Goal: Information Seeking & Learning: Learn about a topic

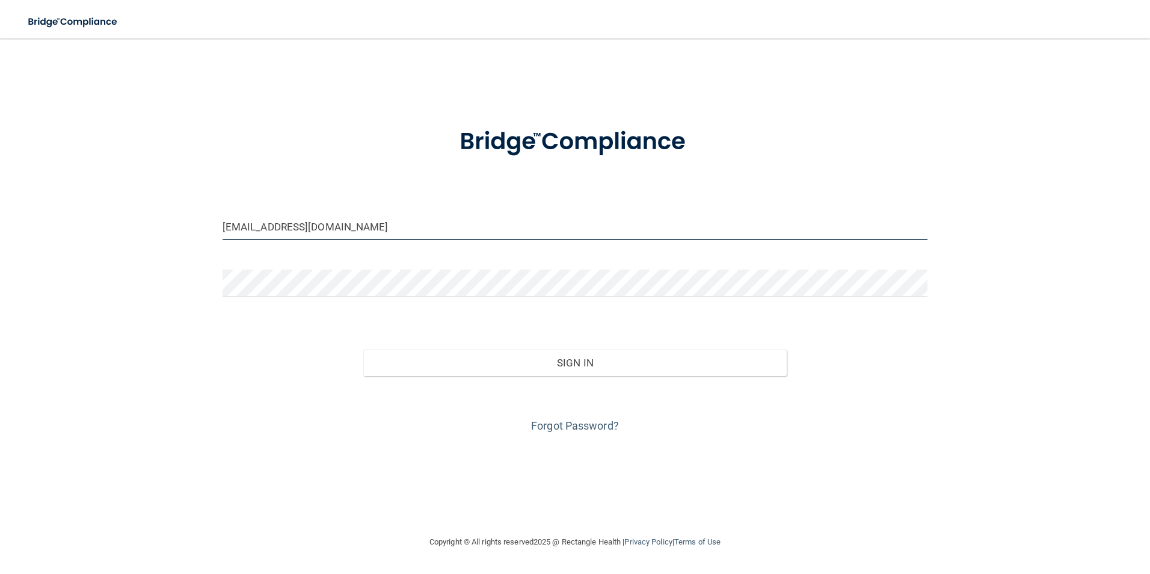
drag, startPoint x: 323, startPoint y: 222, endPoint x: 29, endPoint y: 187, distance: 295.6
click at [34, 190] on div "chelseardh@yahoo.com Invalid email/password. You don't have permission to acces…" at bounding box center [575, 287] width 1102 height 472
type input "[EMAIL_ADDRESS][DOMAIN_NAME]"
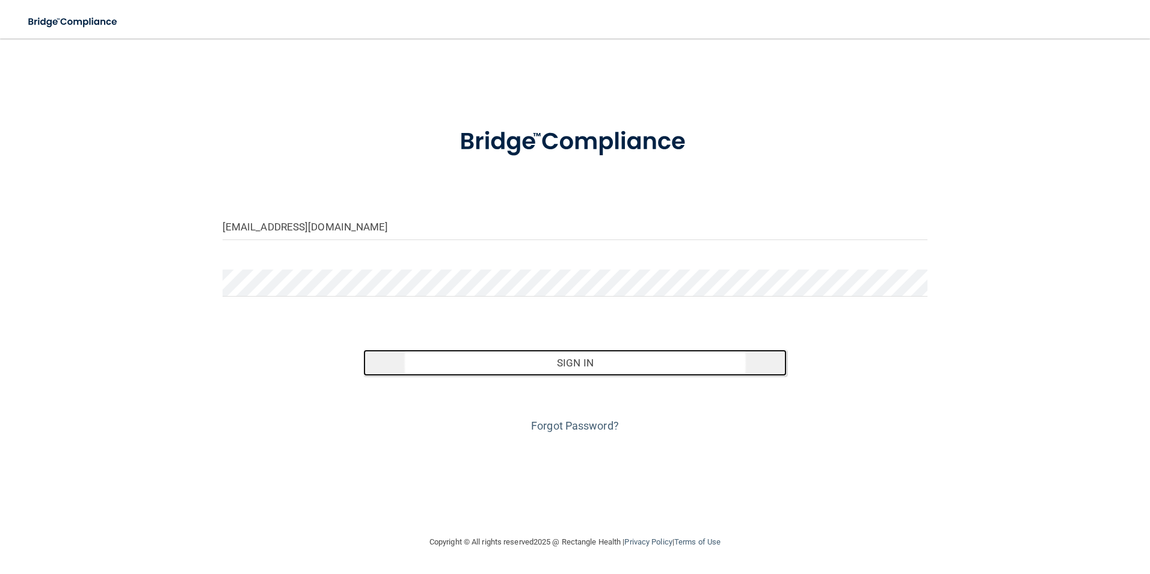
click at [593, 366] on button "Sign In" at bounding box center [574, 362] width 423 height 26
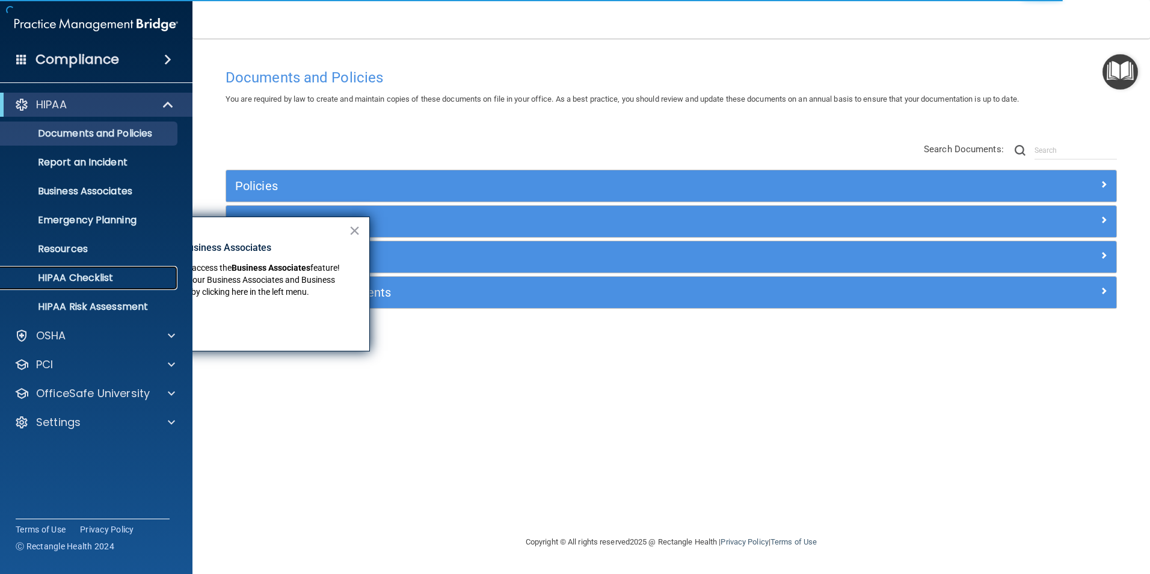
click at [102, 284] on p "HIPAA Checklist" at bounding box center [90, 278] width 164 height 12
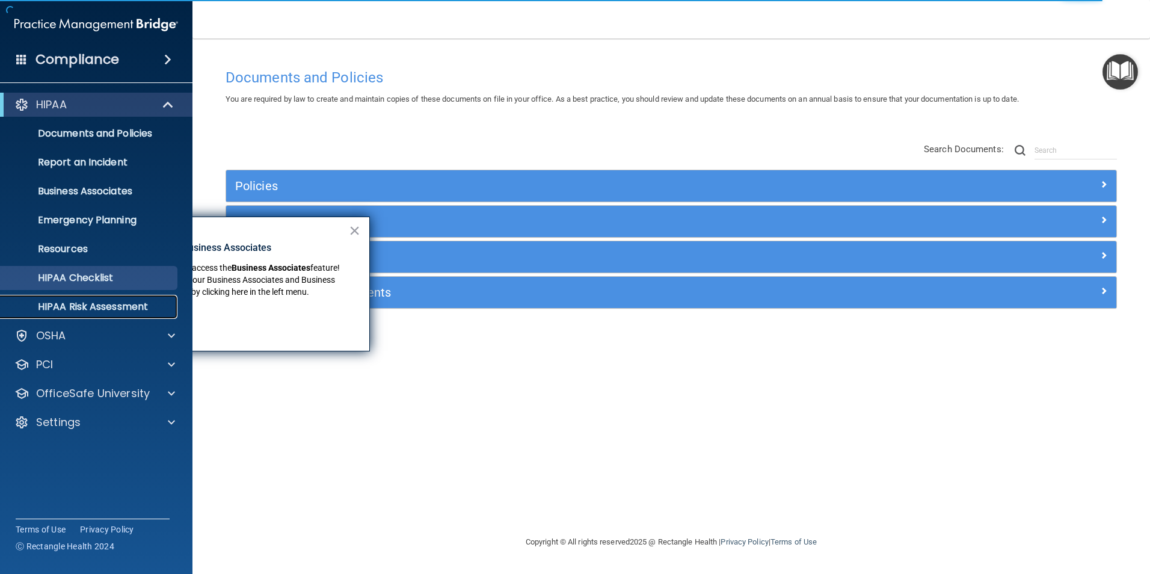
click at [90, 310] on p "HIPAA Risk Assessment" at bounding box center [90, 307] width 164 height 12
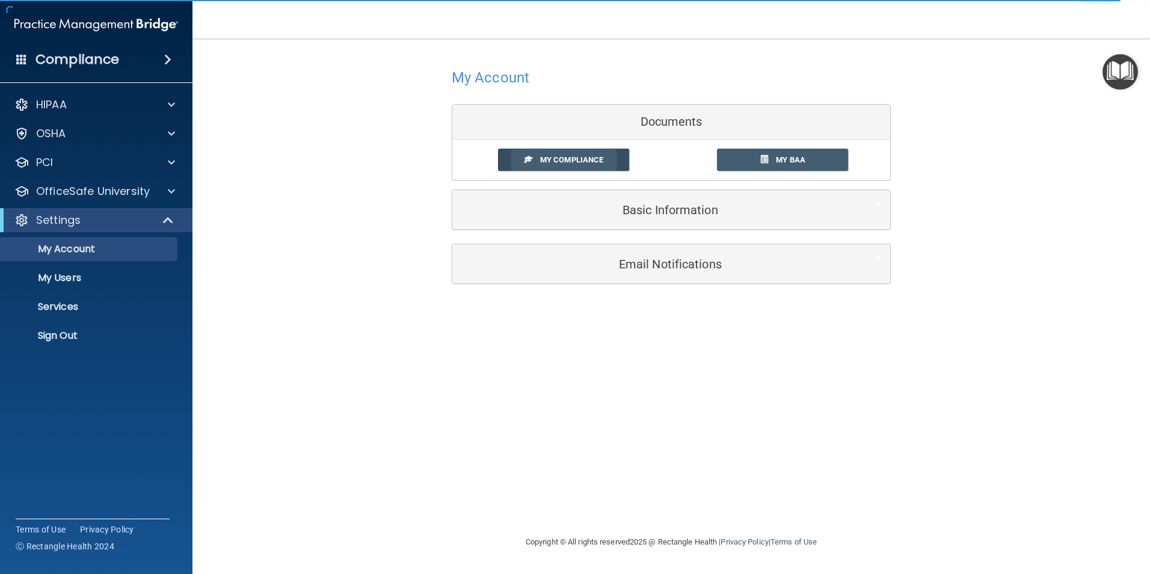
click at [590, 168] on link "My Compliance" at bounding box center [564, 160] width 132 height 22
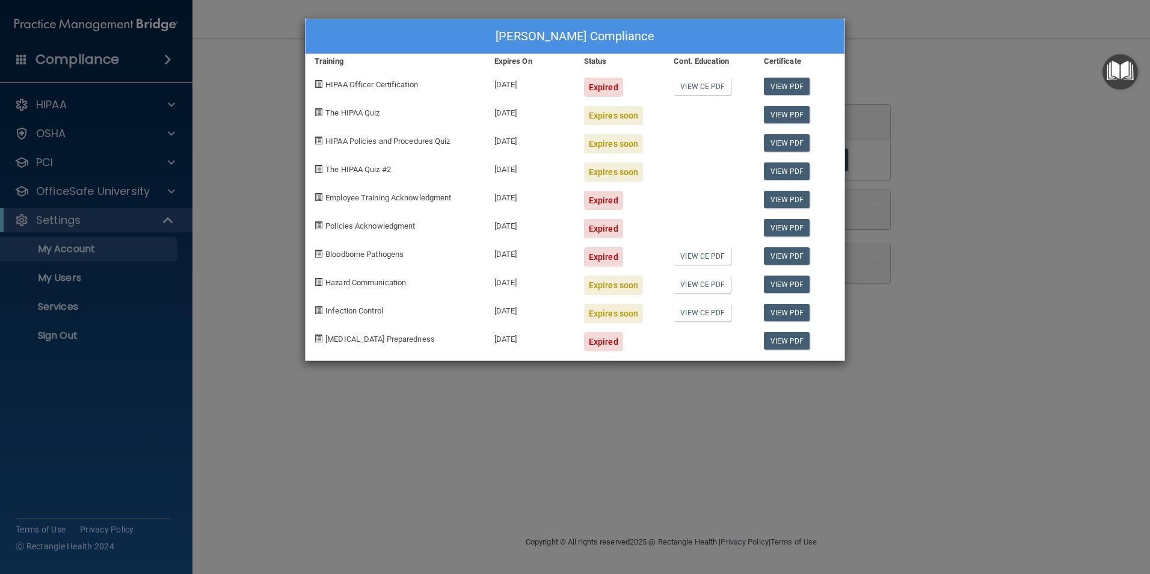
click at [902, 176] on div "Alexah Perry's Compliance Training Expires On Status Cont. Education Certificat…" at bounding box center [575, 287] width 1150 height 574
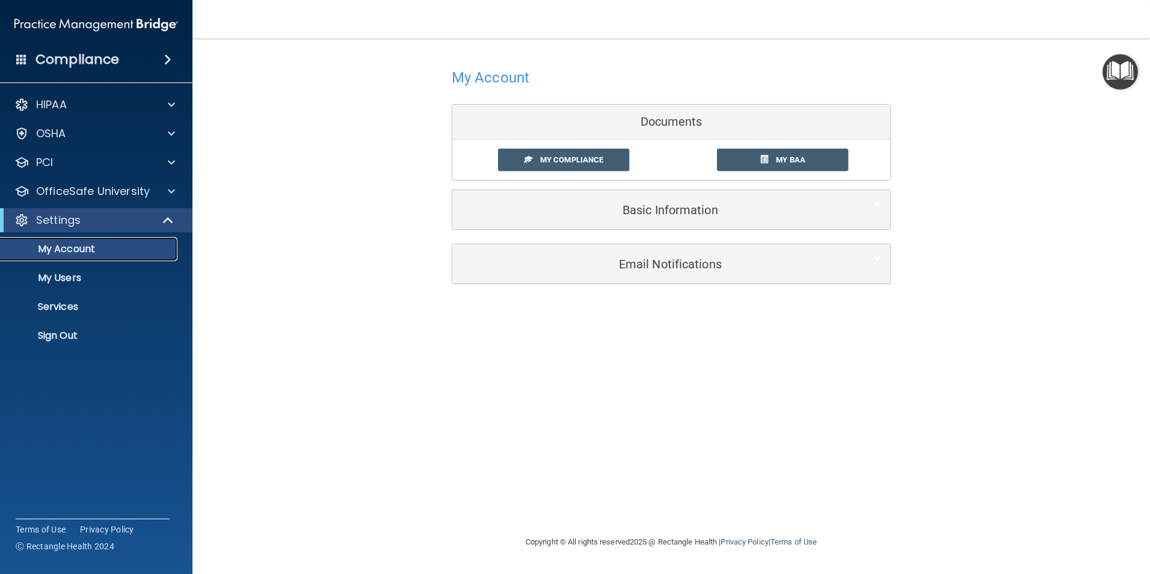
click at [72, 248] on p "My Account" at bounding box center [90, 249] width 164 height 12
click at [566, 159] on span "My Compliance" at bounding box center [571, 159] width 63 height 9
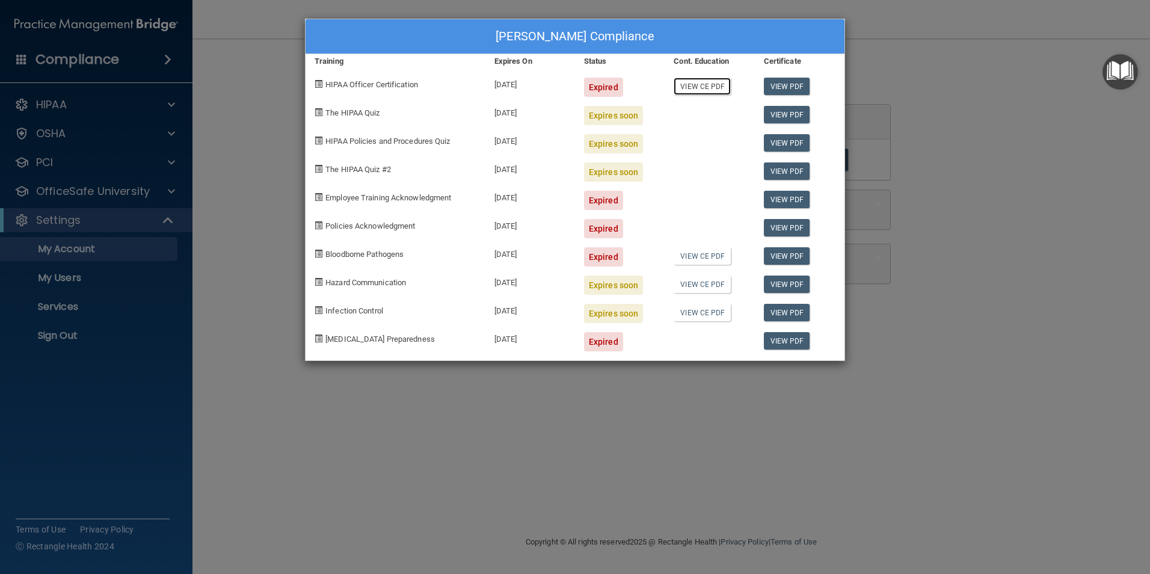
click at [698, 87] on link "View CE PDF" at bounding box center [702, 86] width 57 height 17
click at [792, 91] on link "View PDF" at bounding box center [787, 86] width 46 height 17
click at [211, 212] on div "Alexah Perry's Compliance Training Expires On Status Cont. Education Certificat…" at bounding box center [575, 287] width 1150 height 574
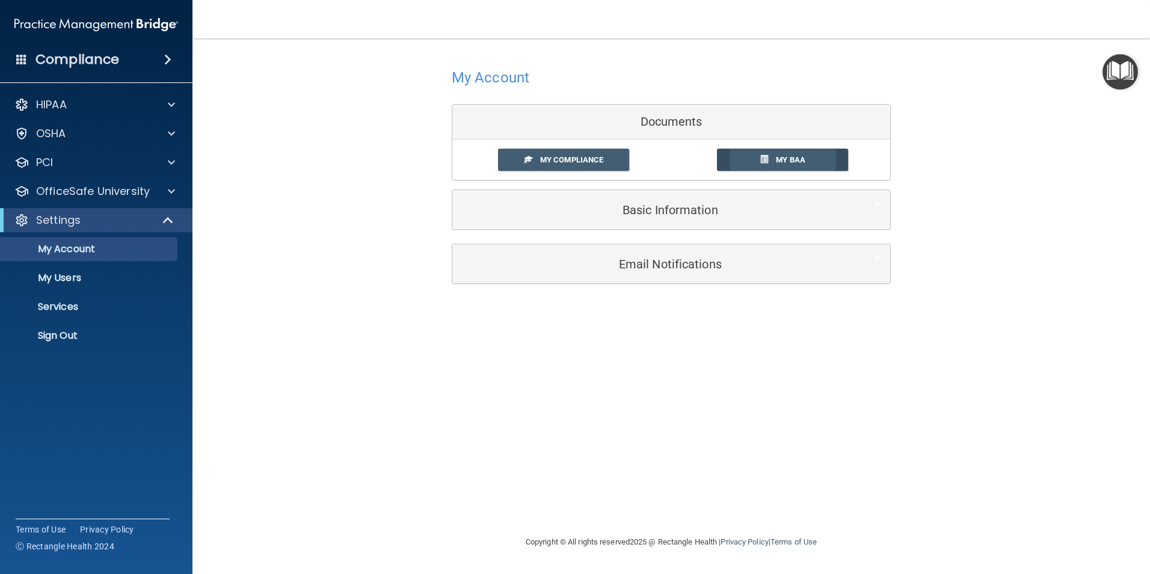
click at [755, 158] on link "My BAA" at bounding box center [783, 160] width 132 height 22
click at [56, 274] on p "My Users" at bounding box center [90, 278] width 164 height 12
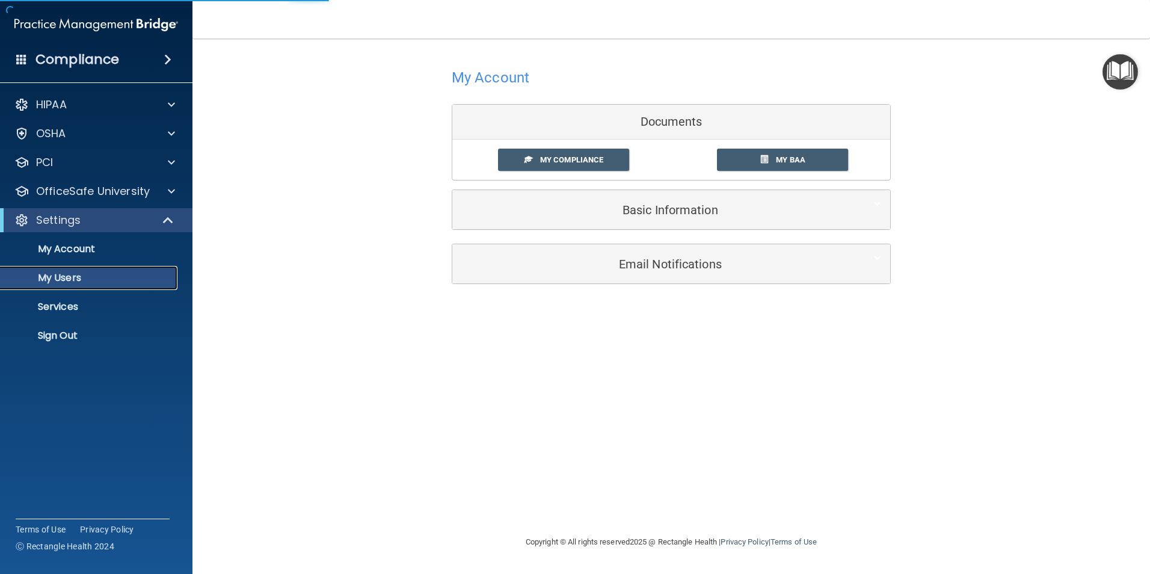
select select "20"
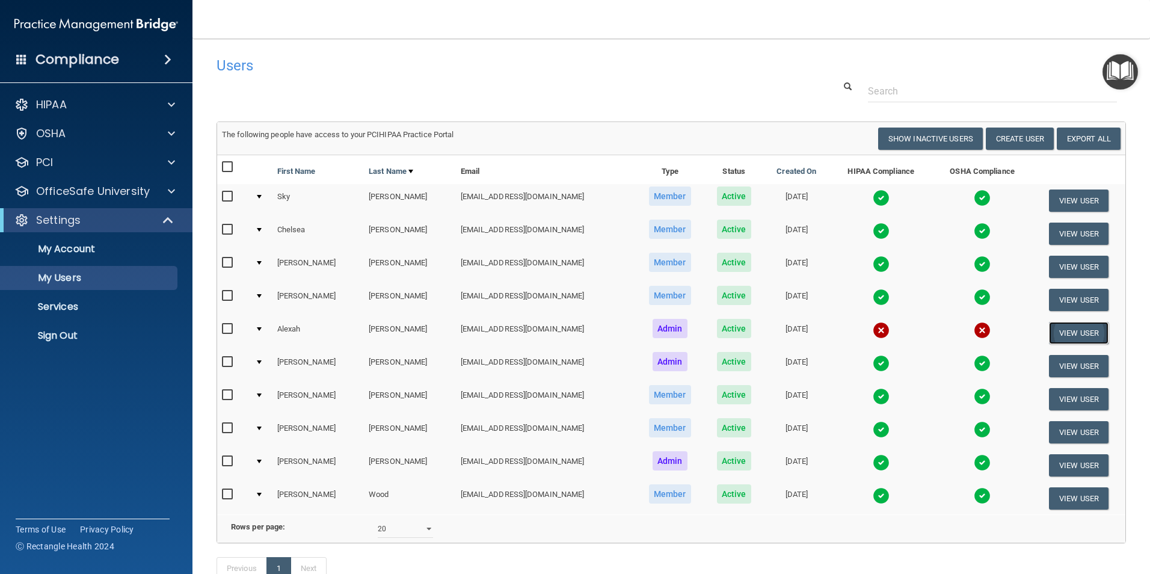
click at [1062, 334] on button "View User" at bounding box center [1079, 333] width 60 height 22
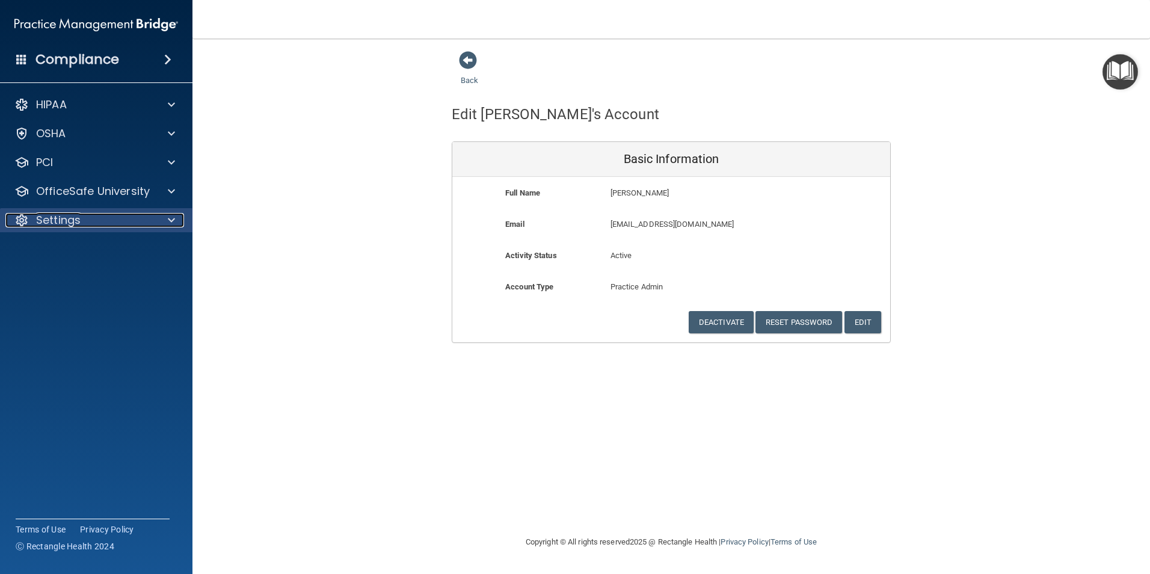
click at [80, 215] on p "Settings" at bounding box center [58, 220] width 45 height 14
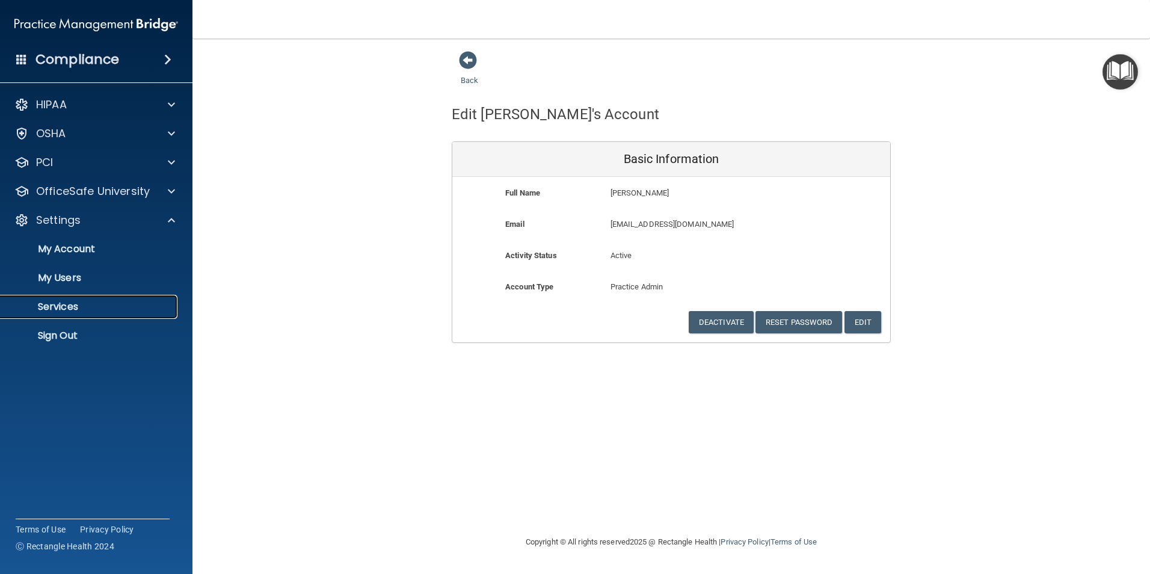
click at [106, 313] on link "Services" at bounding box center [82, 307] width 189 height 24
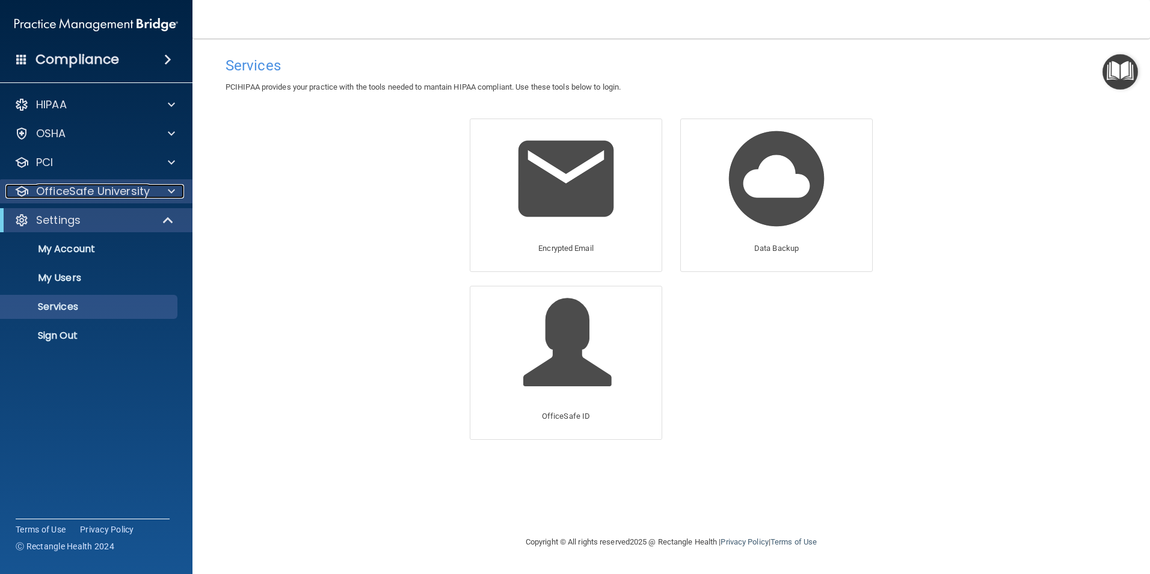
click at [43, 189] on p "OfficeSafe University" at bounding box center [93, 191] width 114 height 14
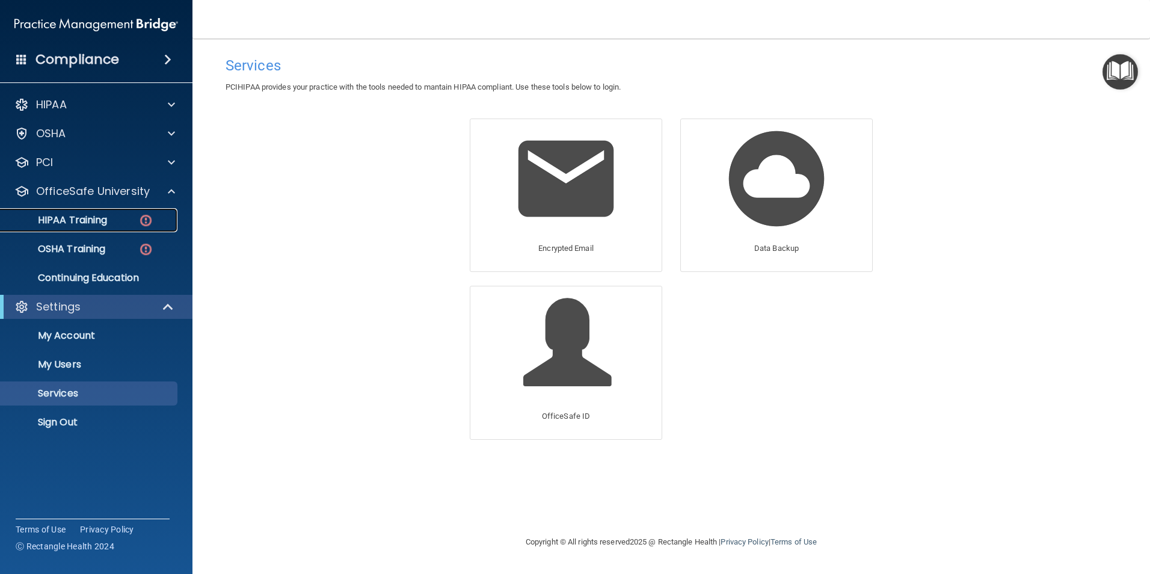
click at [51, 232] on link "HIPAA Training" at bounding box center [82, 220] width 189 height 24
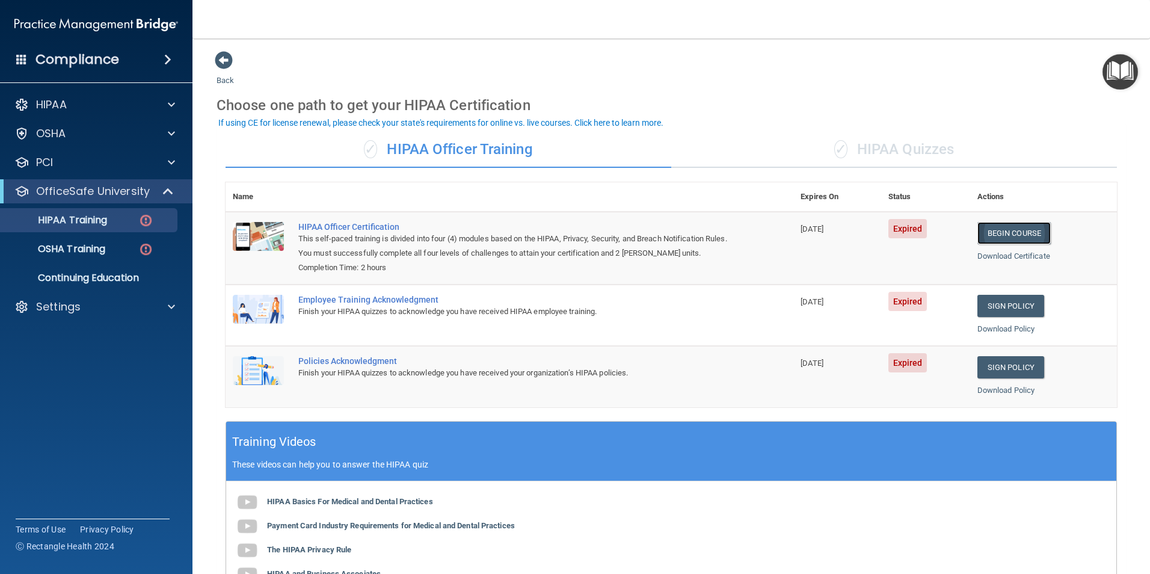
click at [1004, 237] on link "Begin Course" at bounding box center [1013, 233] width 73 height 22
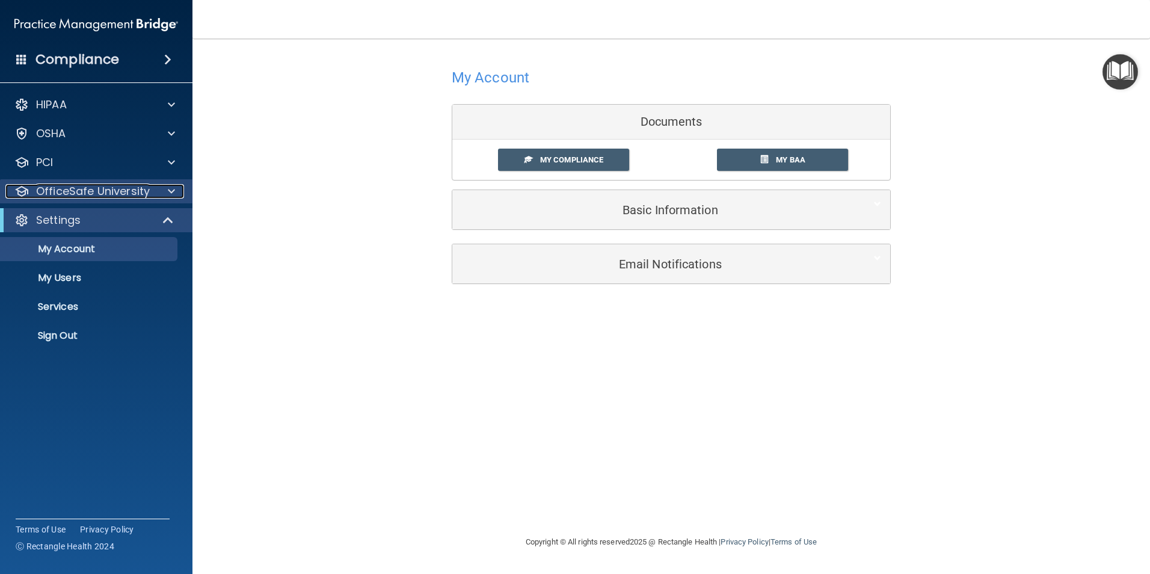
click at [112, 185] on p "OfficeSafe University" at bounding box center [93, 191] width 114 height 14
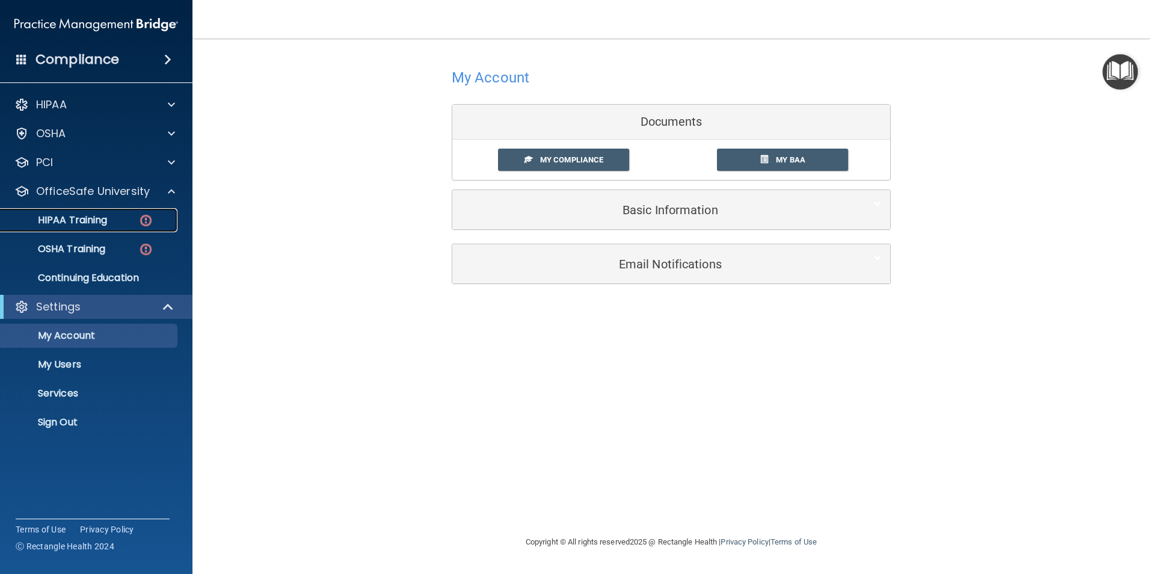
click at [73, 215] on p "HIPAA Training" at bounding box center [57, 220] width 99 height 12
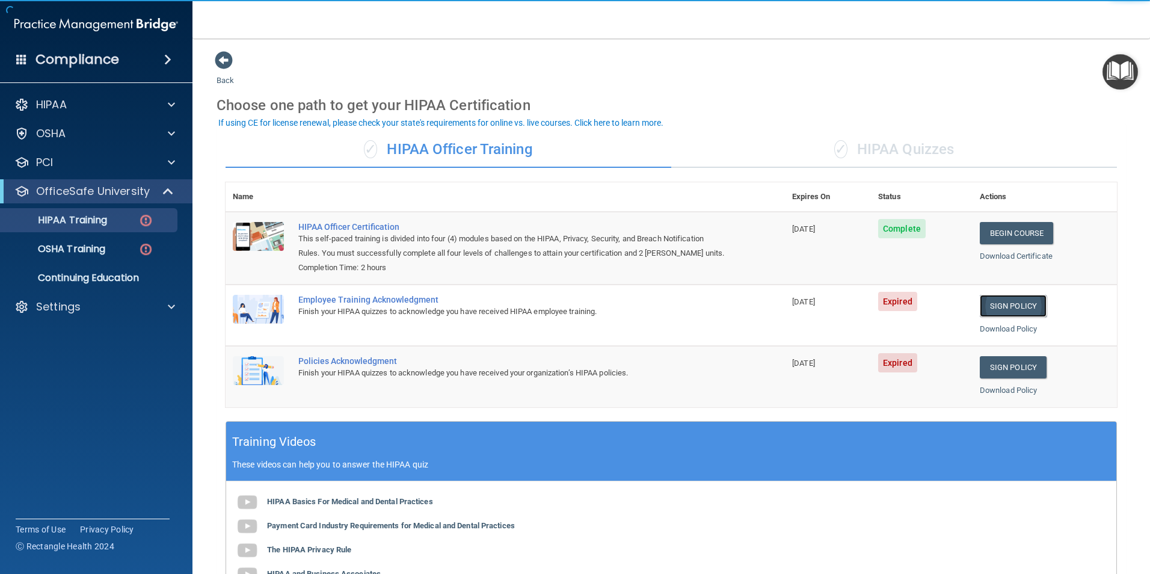
click at [990, 302] on link "Sign Policy" at bounding box center [1013, 306] width 67 height 22
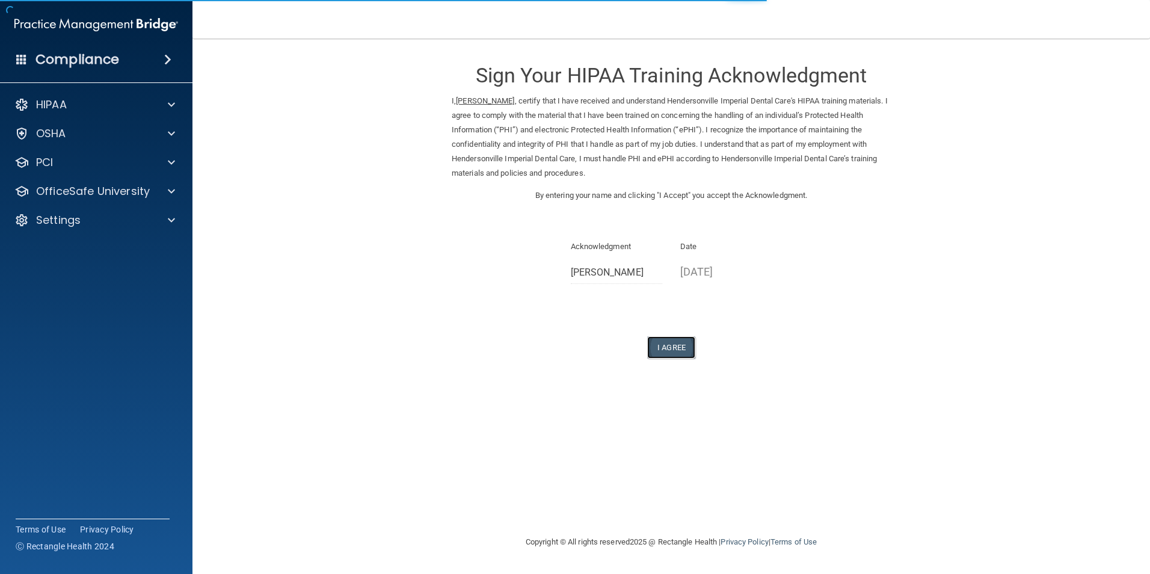
click at [674, 348] on button "I Agree" at bounding box center [671, 347] width 48 height 22
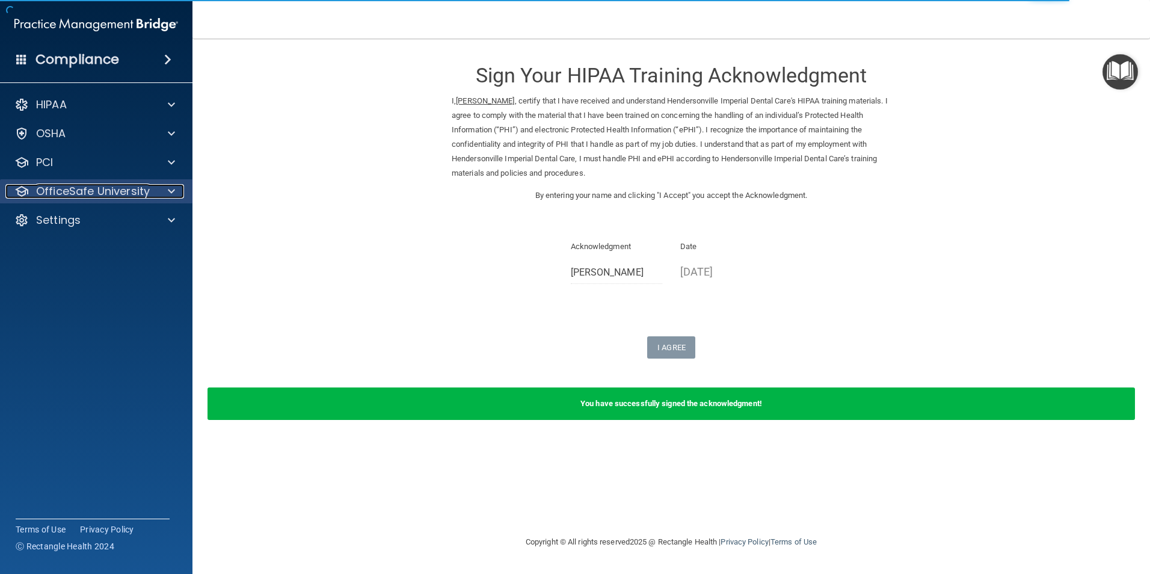
click at [96, 184] on p "OfficeSafe University" at bounding box center [93, 191] width 114 height 14
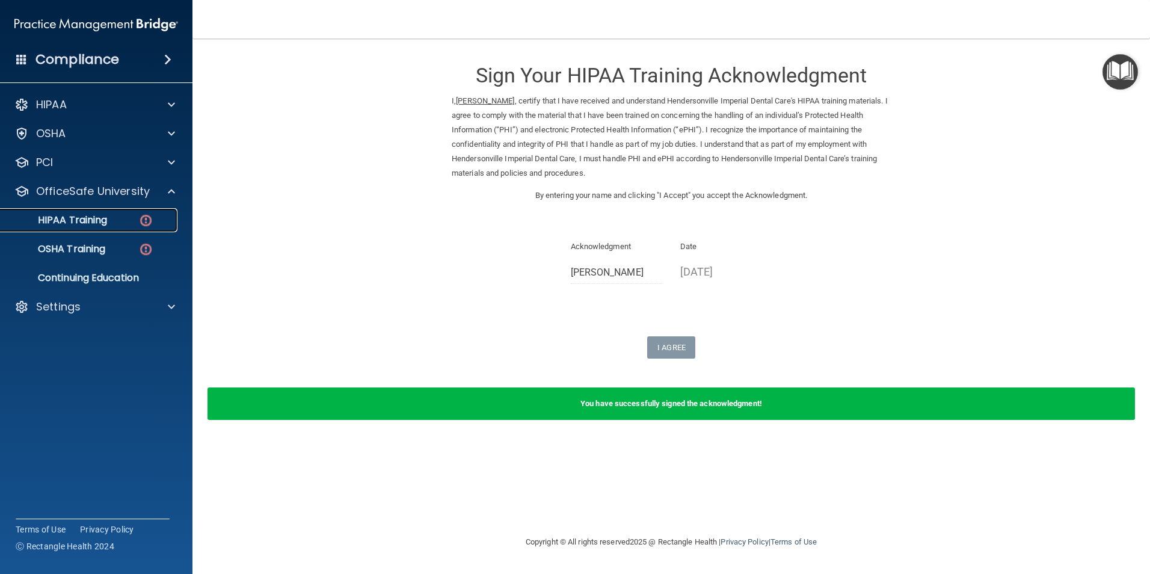
click at [113, 221] on div "HIPAA Training" at bounding box center [90, 220] width 164 height 12
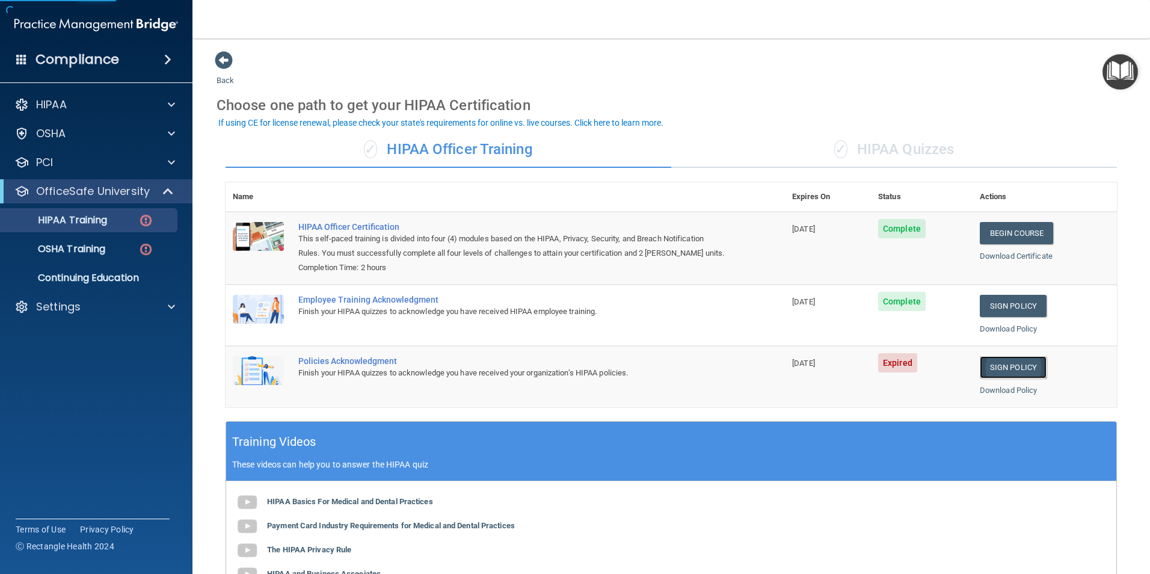
click at [1004, 372] on link "Sign Policy" at bounding box center [1013, 367] width 67 height 22
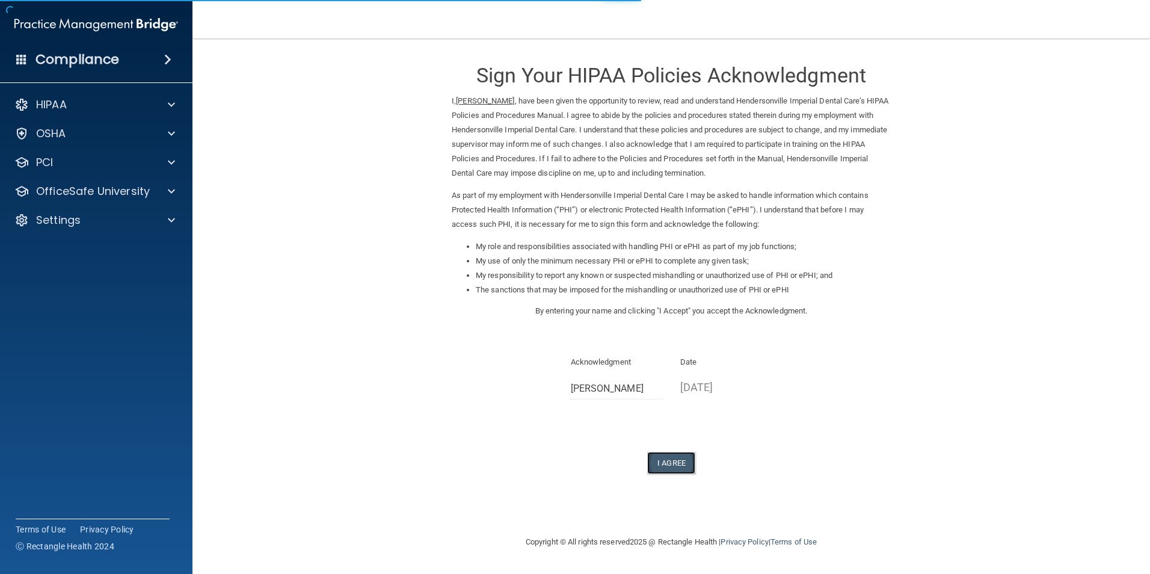
drag, startPoint x: 681, startPoint y: 457, endPoint x: 629, endPoint y: 444, distance: 54.6
click at [682, 457] on button "I Agree" at bounding box center [671, 463] width 48 height 22
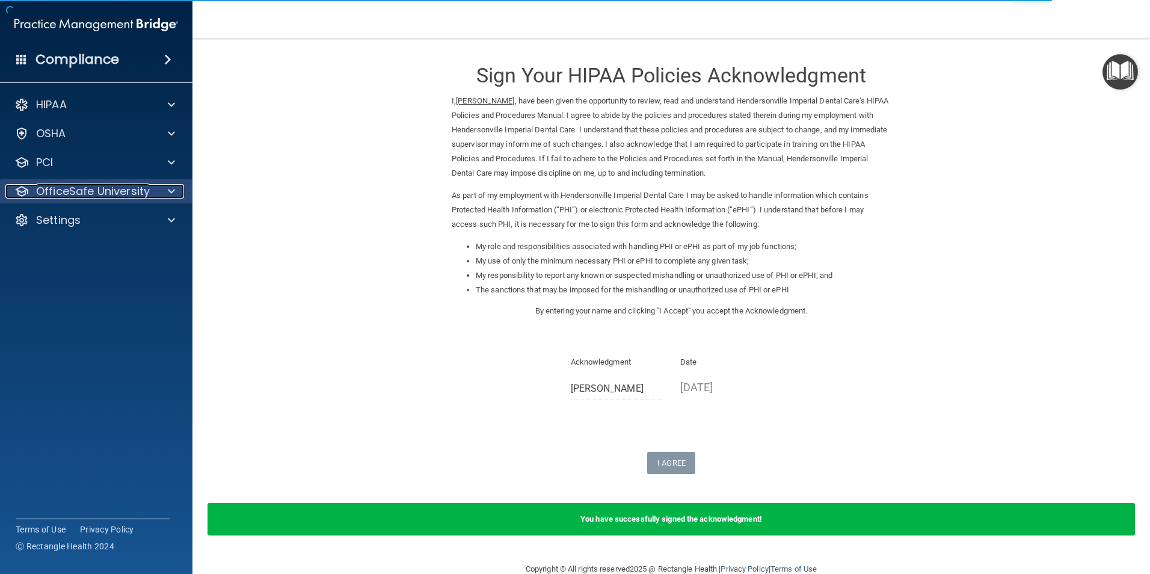
click at [41, 188] on p "OfficeSafe University" at bounding box center [93, 191] width 114 height 14
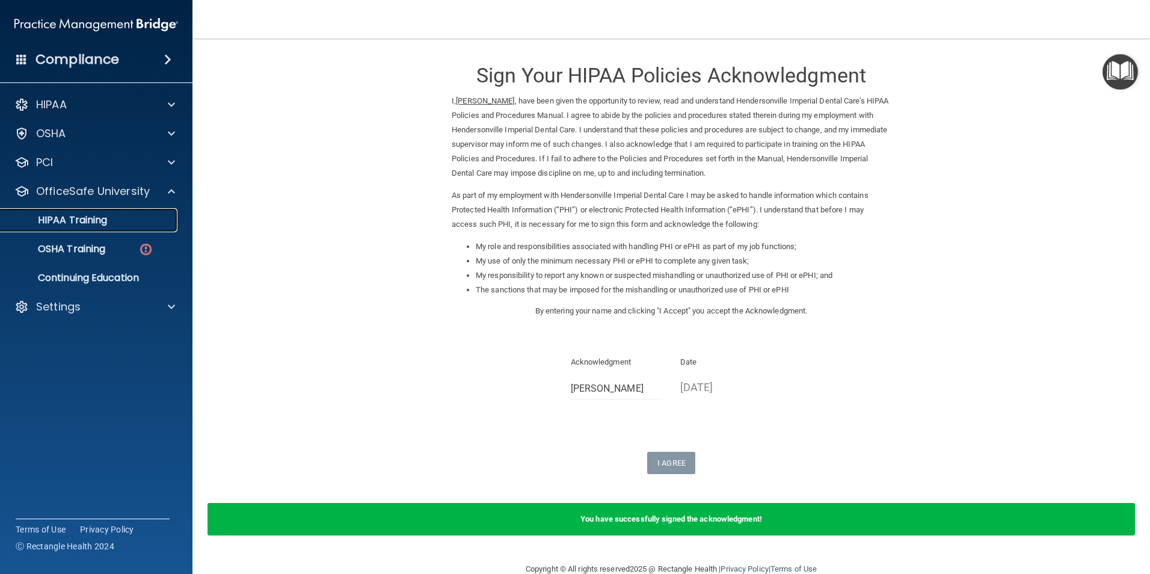
click at [61, 220] on p "HIPAA Training" at bounding box center [57, 220] width 99 height 12
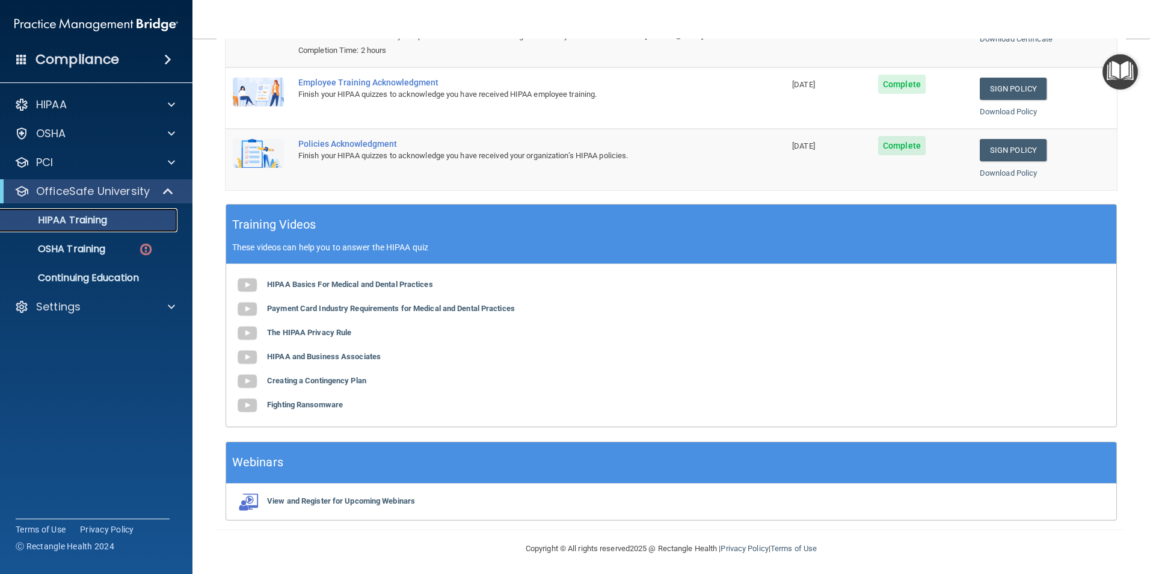
scroll to position [221, 0]
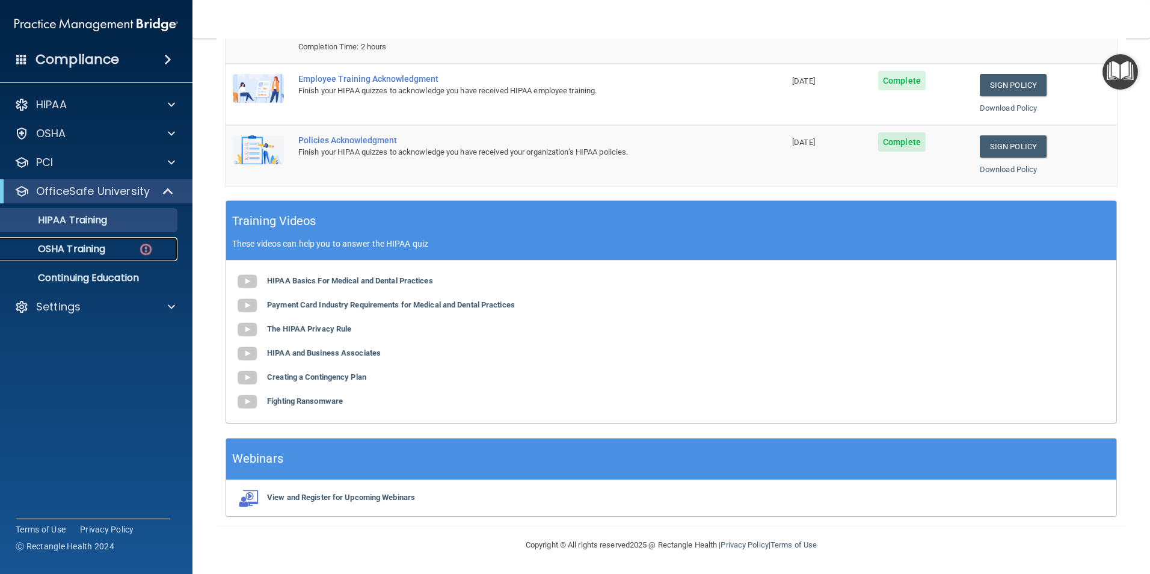
click at [87, 250] on p "OSHA Training" at bounding box center [56, 249] width 97 height 12
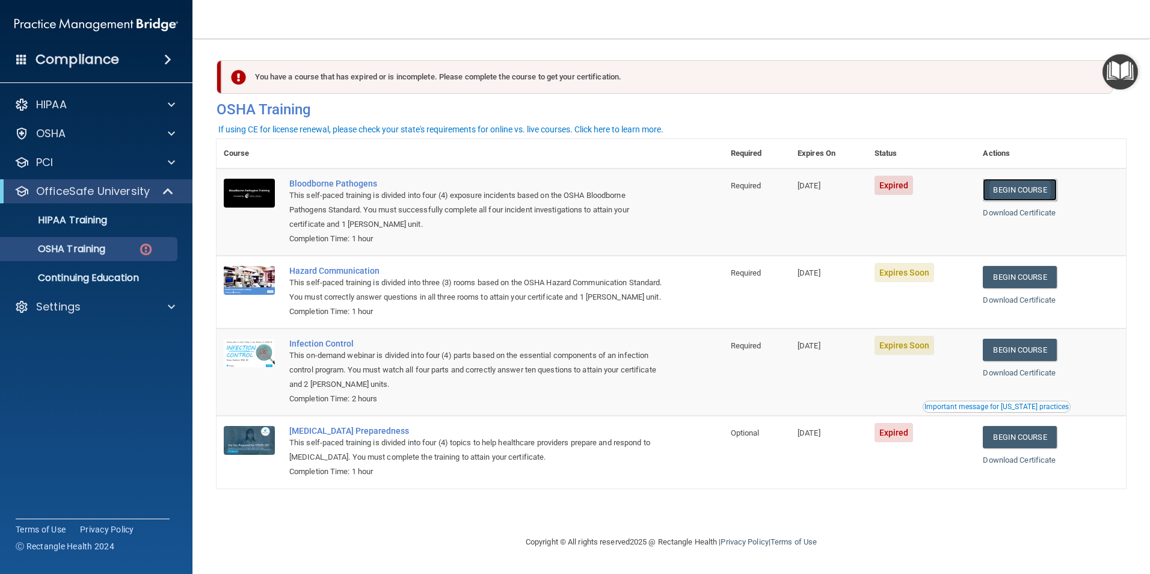
click at [1023, 193] on link "Begin Course" at bounding box center [1019, 190] width 73 height 22
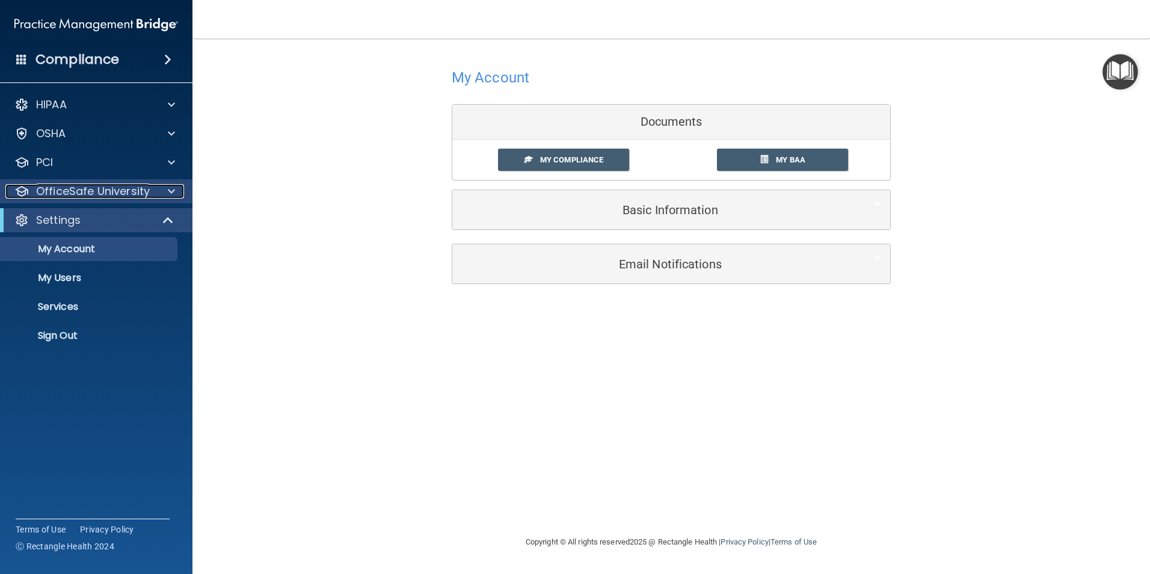
click at [78, 197] on p "OfficeSafe University" at bounding box center [93, 191] width 114 height 14
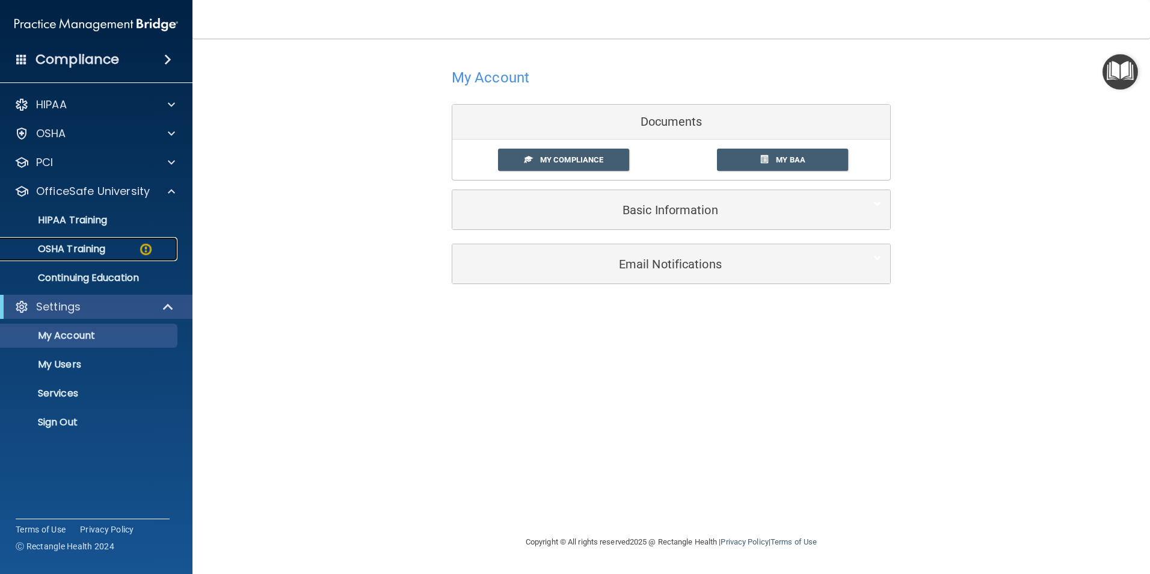
click at [81, 254] on p "OSHA Training" at bounding box center [56, 249] width 97 height 12
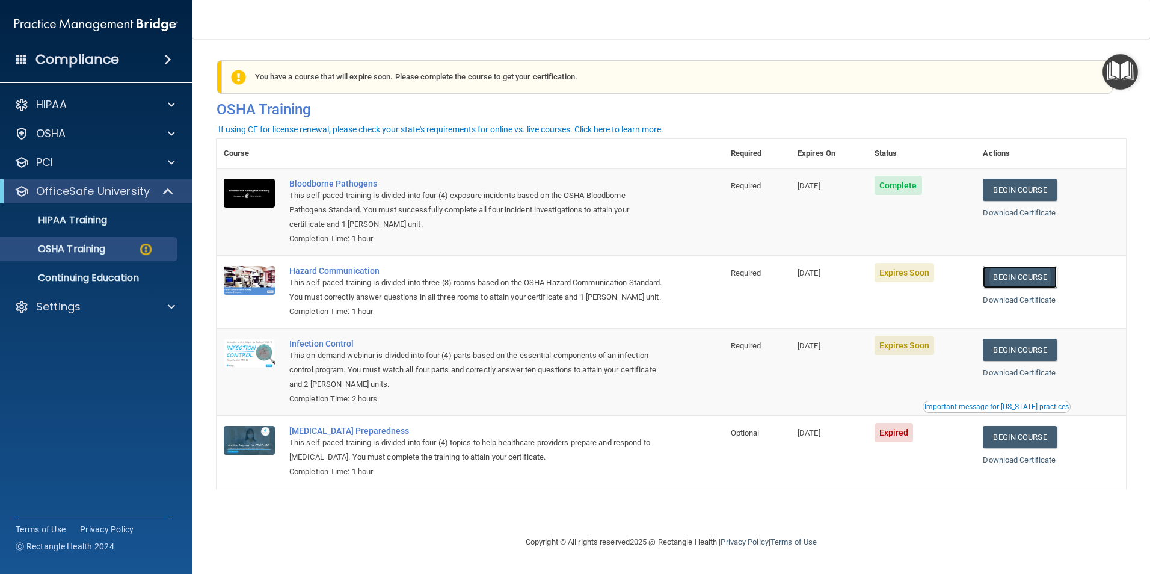
click at [1038, 277] on link "Begin Course" at bounding box center [1019, 277] width 73 height 22
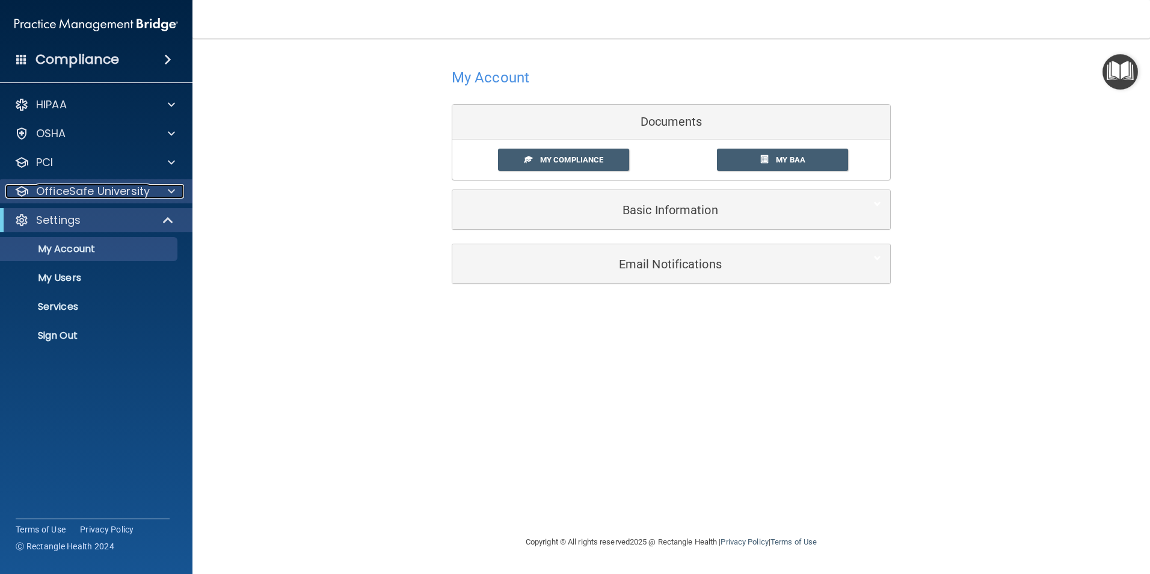
click at [111, 192] on p "OfficeSafe University" at bounding box center [93, 191] width 114 height 14
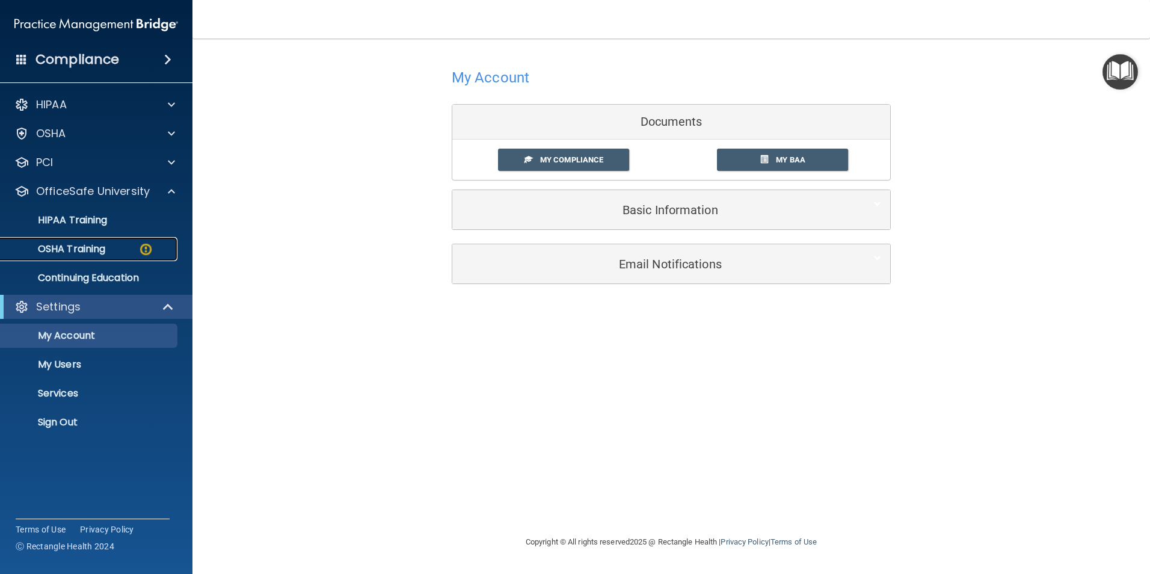
click at [97, 245] on p "OSHA Training" at bounding box center [56, 249] width 97 height 12
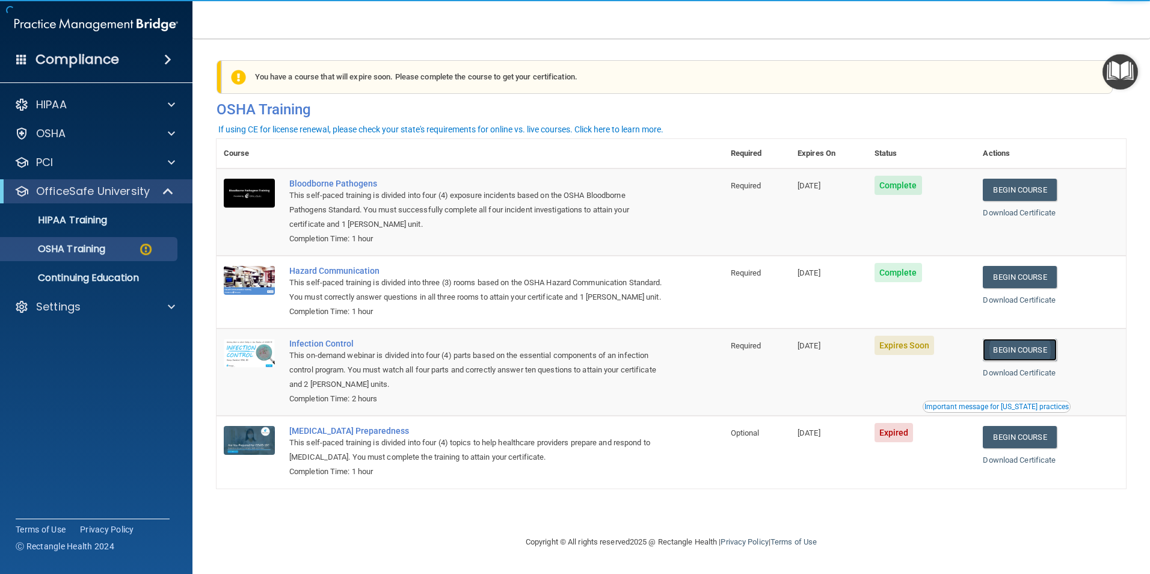
click at [1024, 361] on link "Begin Course" at bounding box center [1019, 350] width 73 height 22
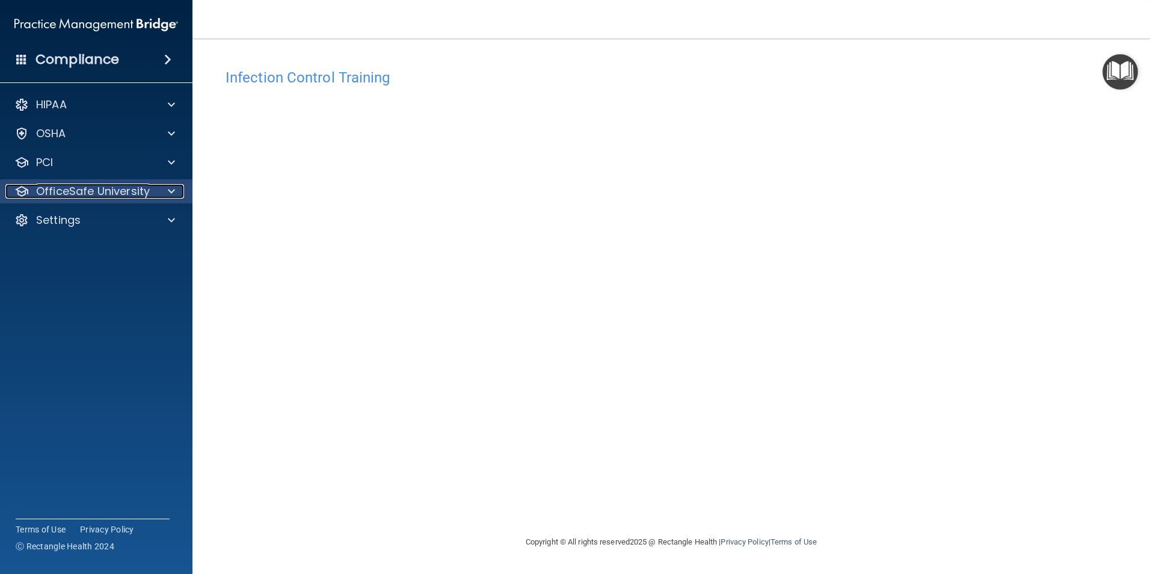
click at [115, 191] on p "OfficeSafe University" at bounding box center [93, 191] width 114 height 14
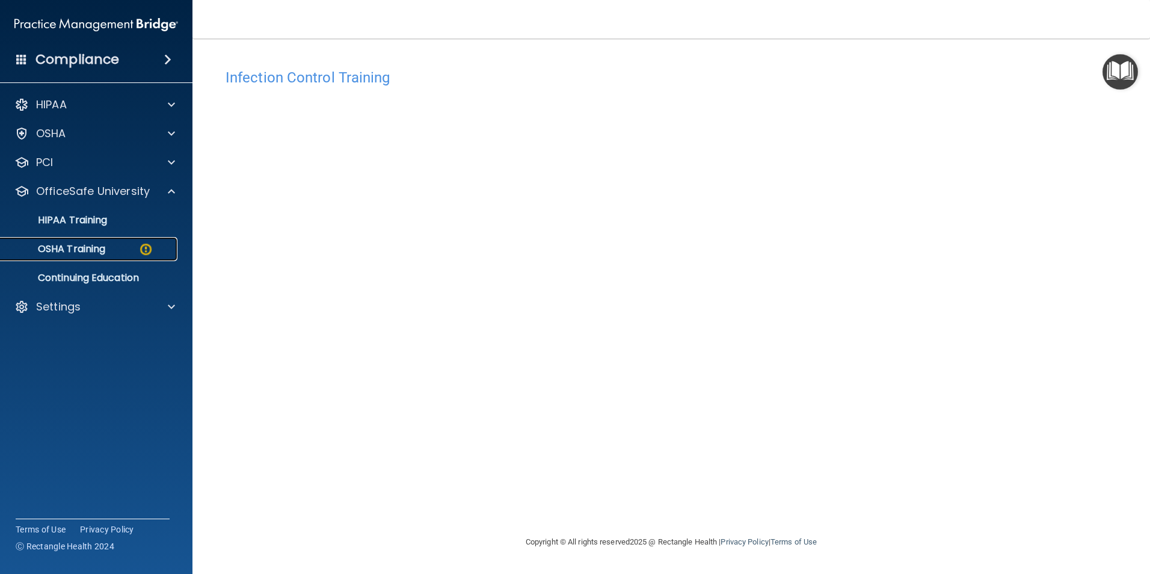
click at [76, 251] on p "OSHA Training" at bounding box center [56, 249] width 97 height 12
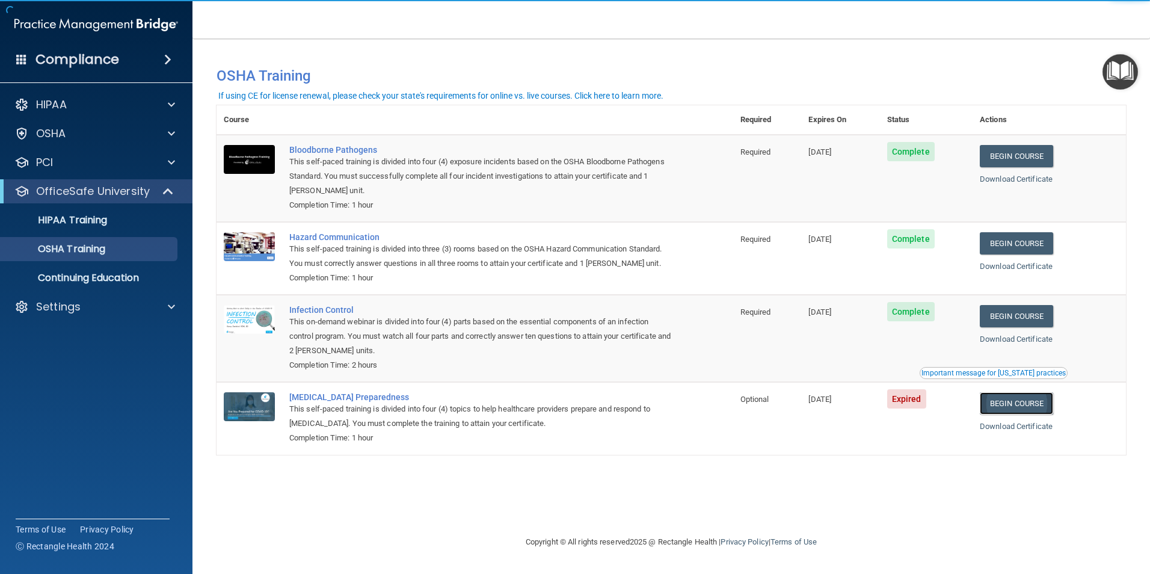
click at [1026, 408] on link "Begin Course" at bounding box center [1016, 403] width 73 height 22
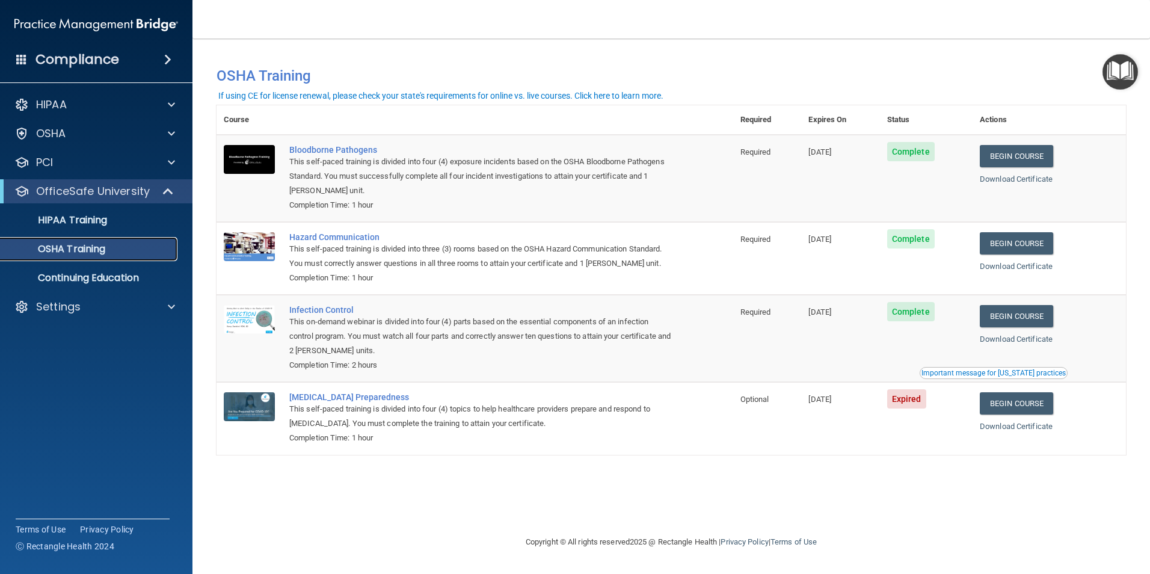
click at [64, 251] on p "OSHA Training" at bounding box center [56, 249] width 97 height 12
click at [106, 226] on p "HIPAA Training" at bounding box center [57, 220] width 99 height 12
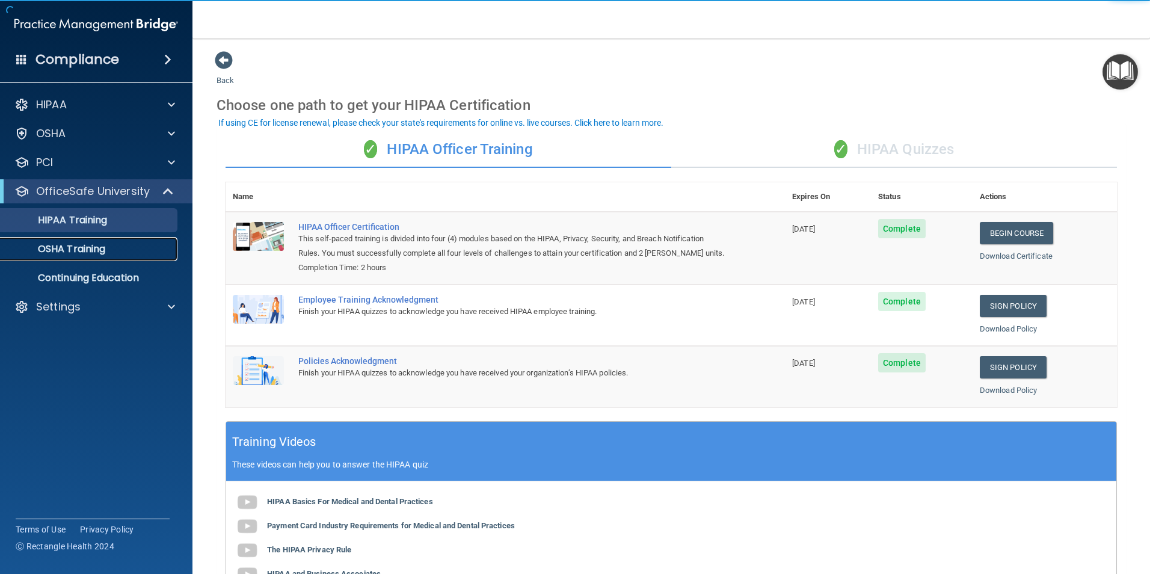
click at [93, 244] on p "OSHA Training" at bounding box center [56, 249] width 97 height 12
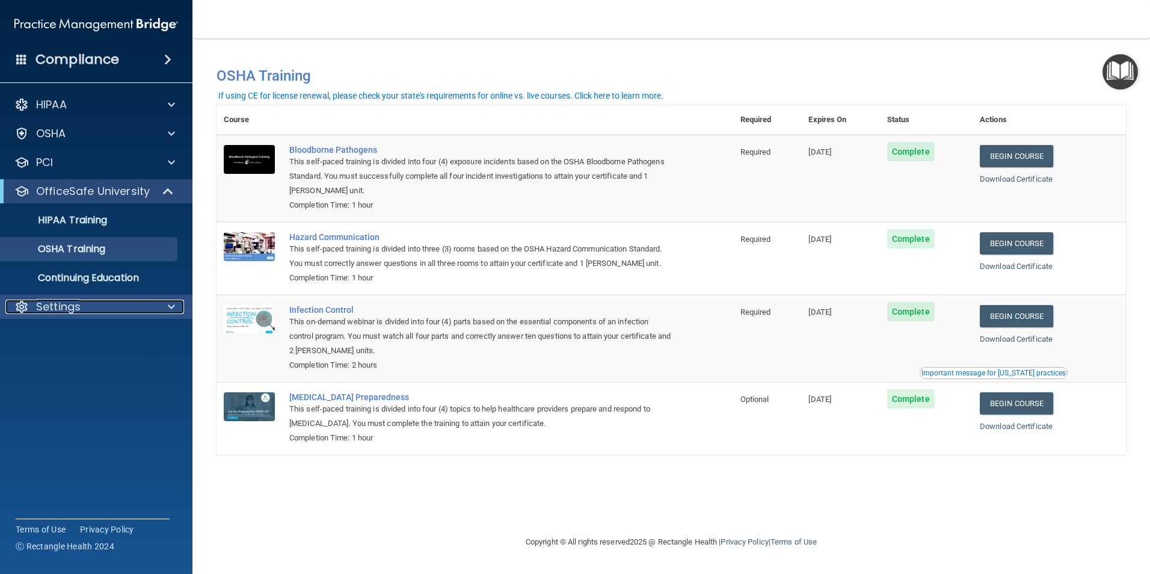
click at [78, 310] on p "Settings" at bounding box center [58, 307] width 45 height 14
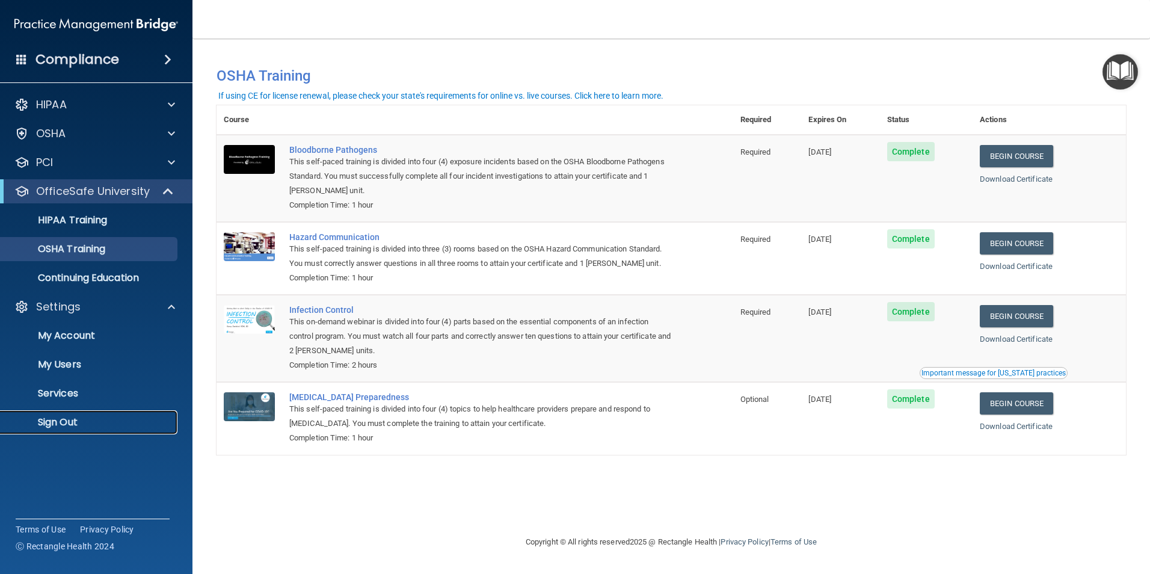
click at [60, 425] on p "Sign Out" at bounding box center [90, 422] width 164 height 12
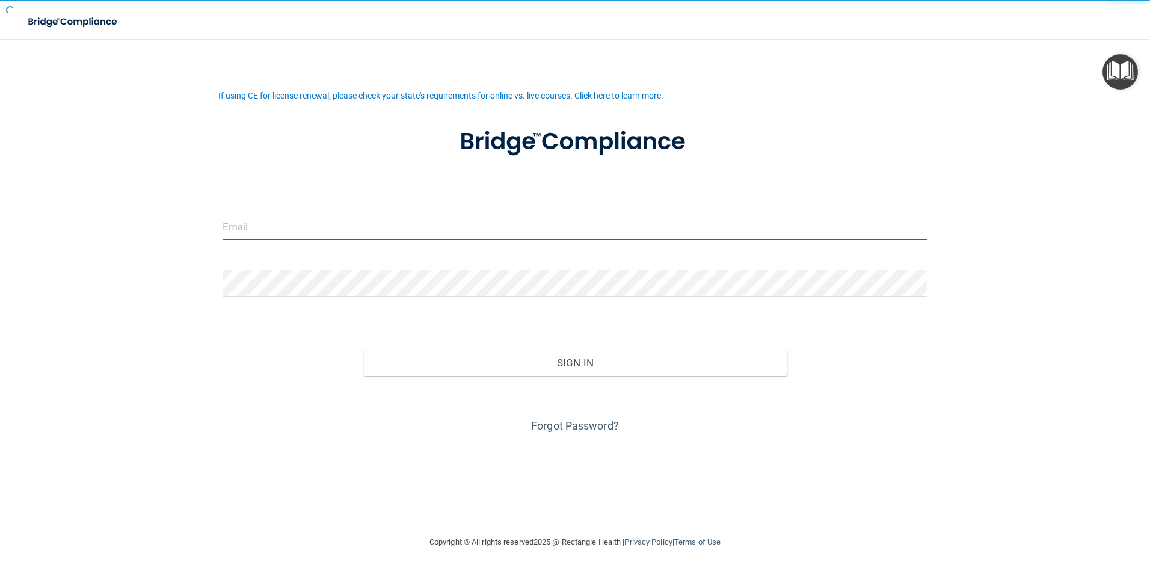
type input "[EMAIL_ADDRESS][DOMAIN_NAME]"
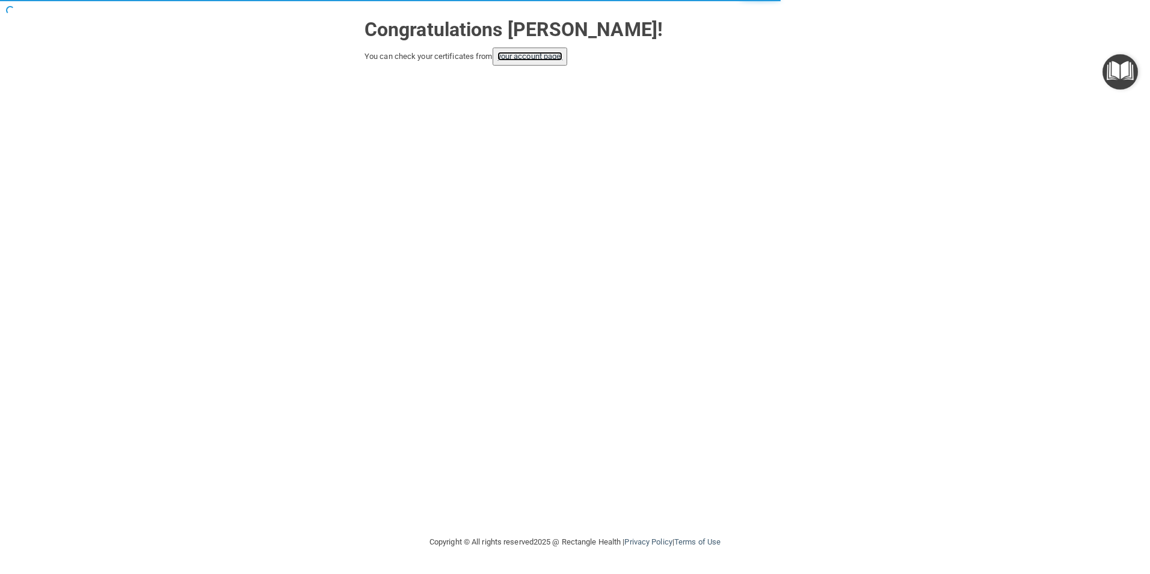
click at [561, 54] on link "your account page!" at bounding box center [530, 56] width 66 height 9
